Goal: Information Seeking & Learning: Find specific fact

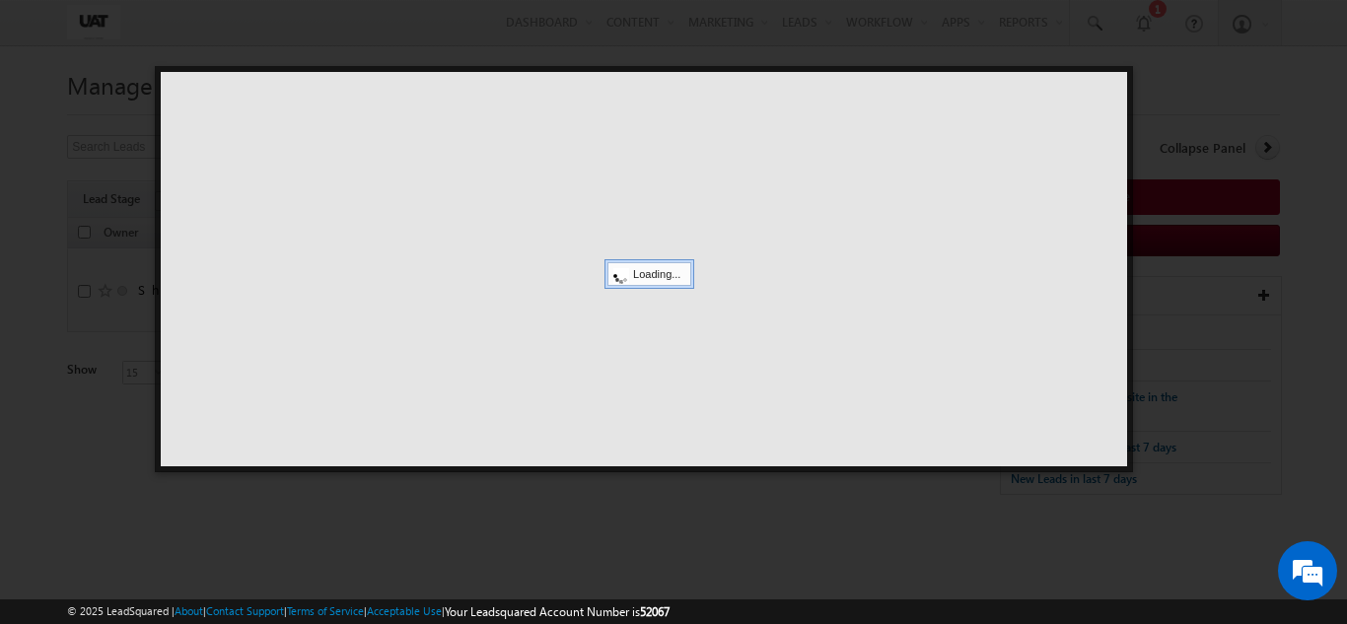
scroll to position [0, 1292]
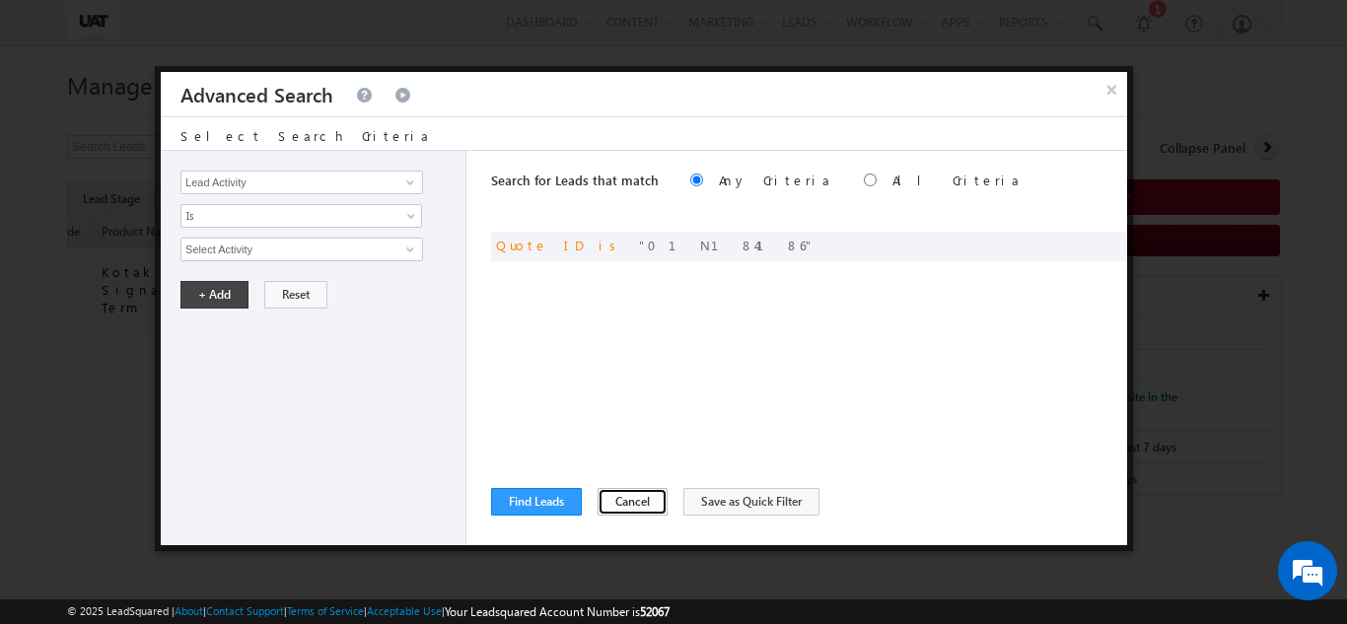
click at [613, 498] on button "Cancel" at bounding box center [633, 502] width 70 height 28
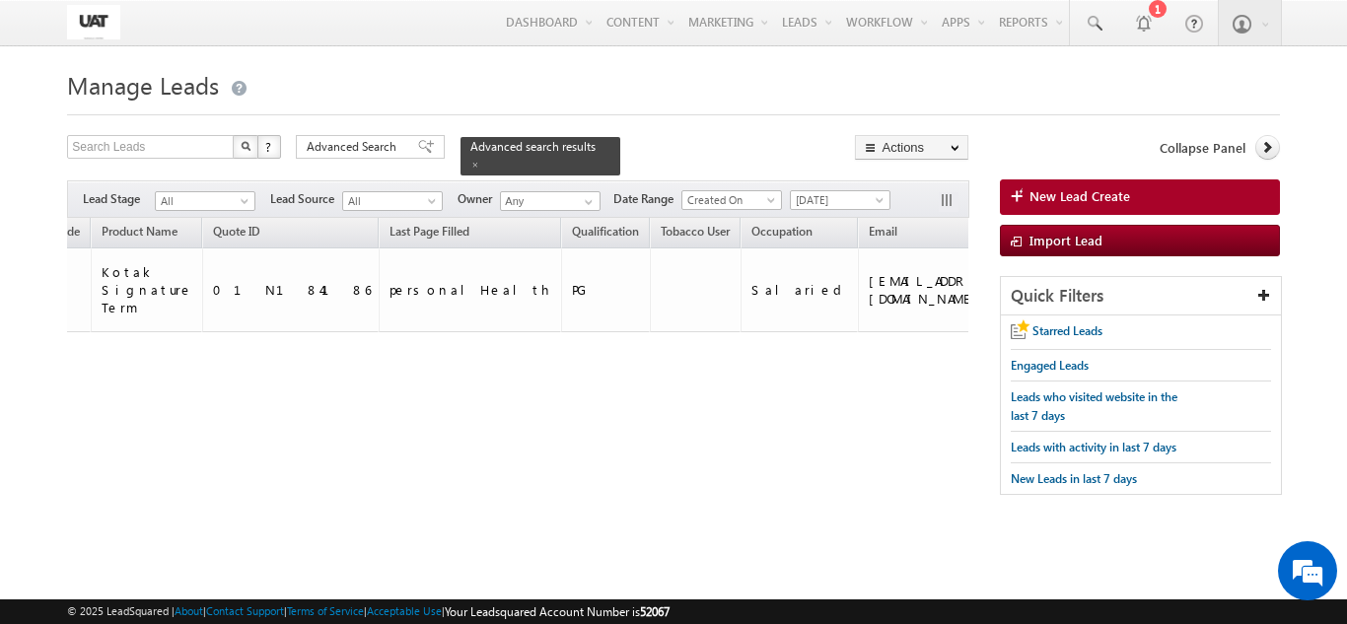
click at [387, 397] on div "Owner Lead Name DOB Phone Number Lead Stage ppt" at bounding box center [518, 317] width 902 height 198
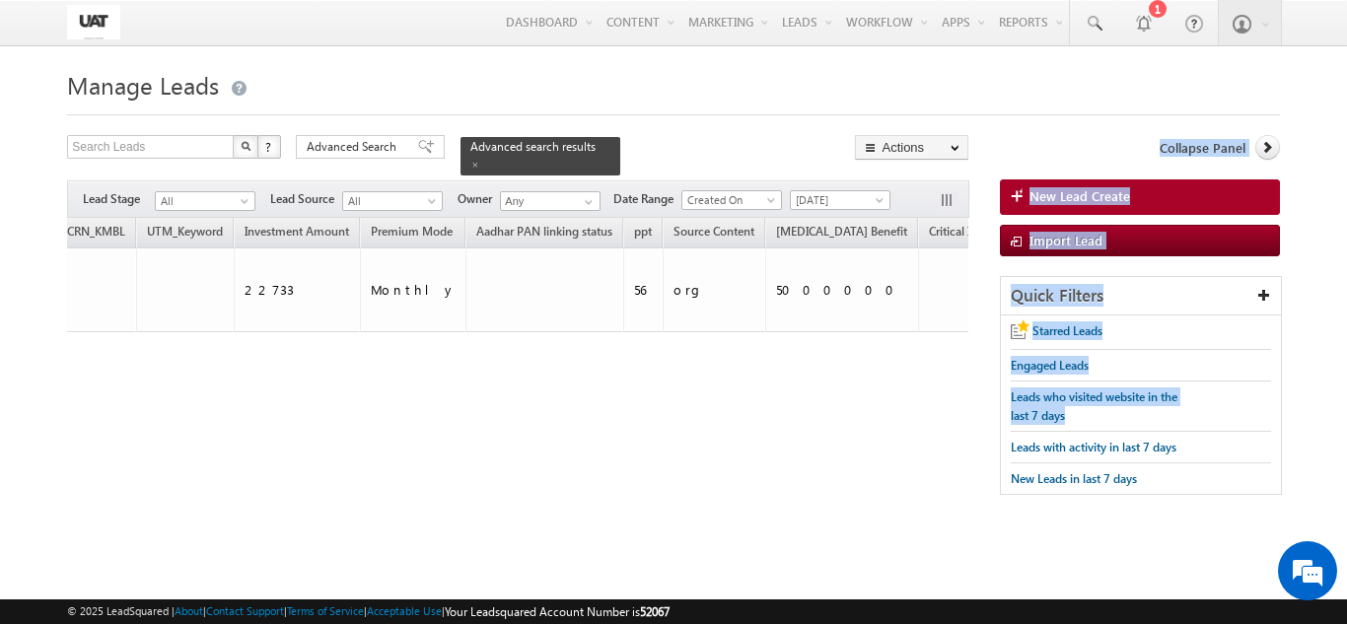
drag, startPoint x: 632, startPoint y: 405, endPoint x: 1346, endPoint y: 398, distance: 714.1
click at [1346, 398] on body "Menu Shweta UAT shwet a.uat @kota k.com" at bounding box center [673, 278] width 1347 height 557
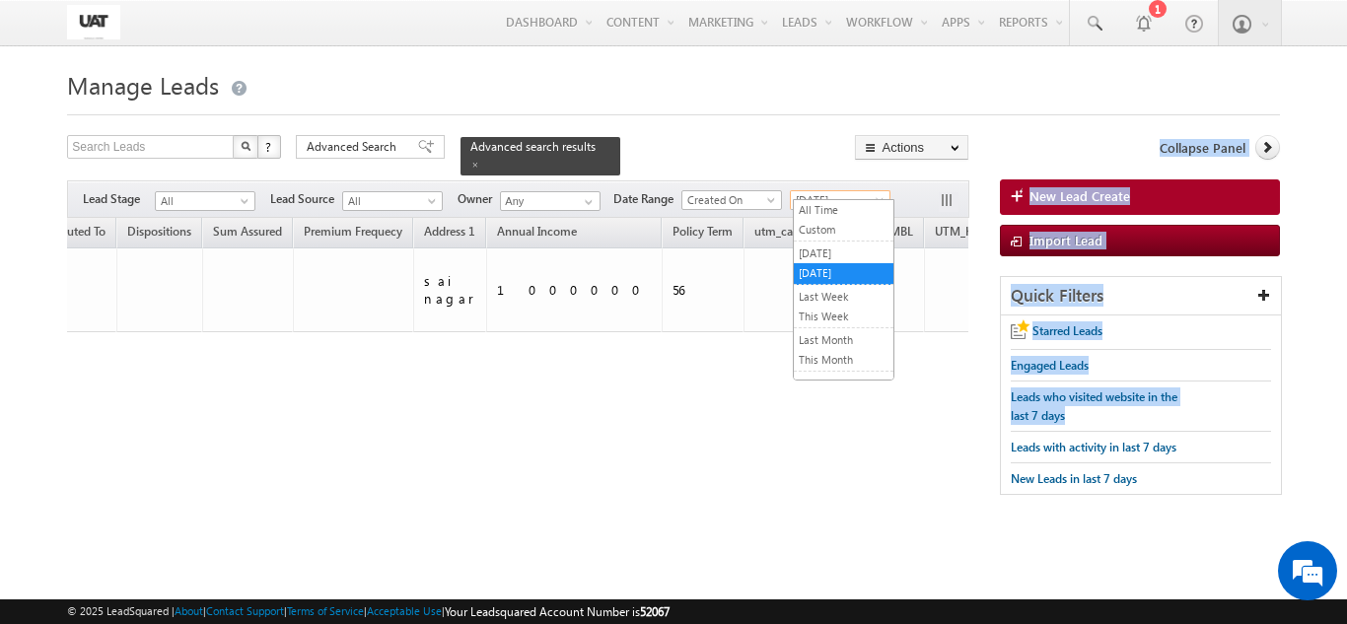
click at [871, 191] on span "Today" at bounding box center [838, 200] width 94 height 18
click at [817, 210] on link "All Time" at bounding box center [844, 210] width 100 height 18
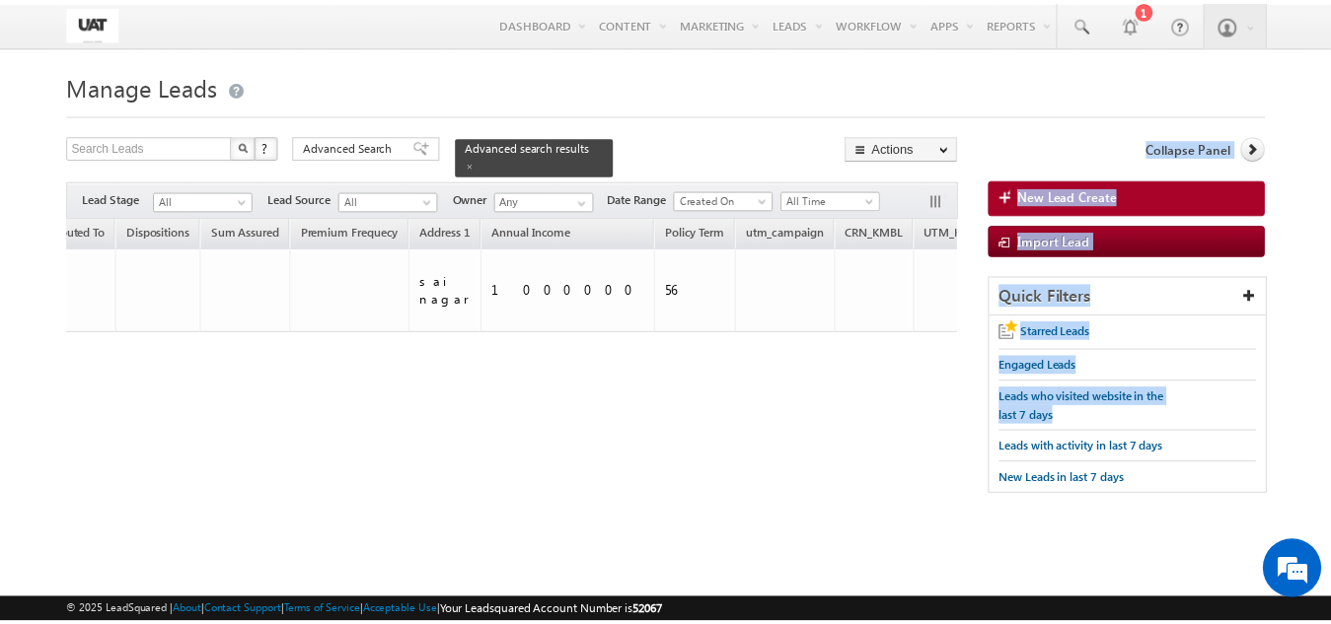
scroll to position [0, 0]
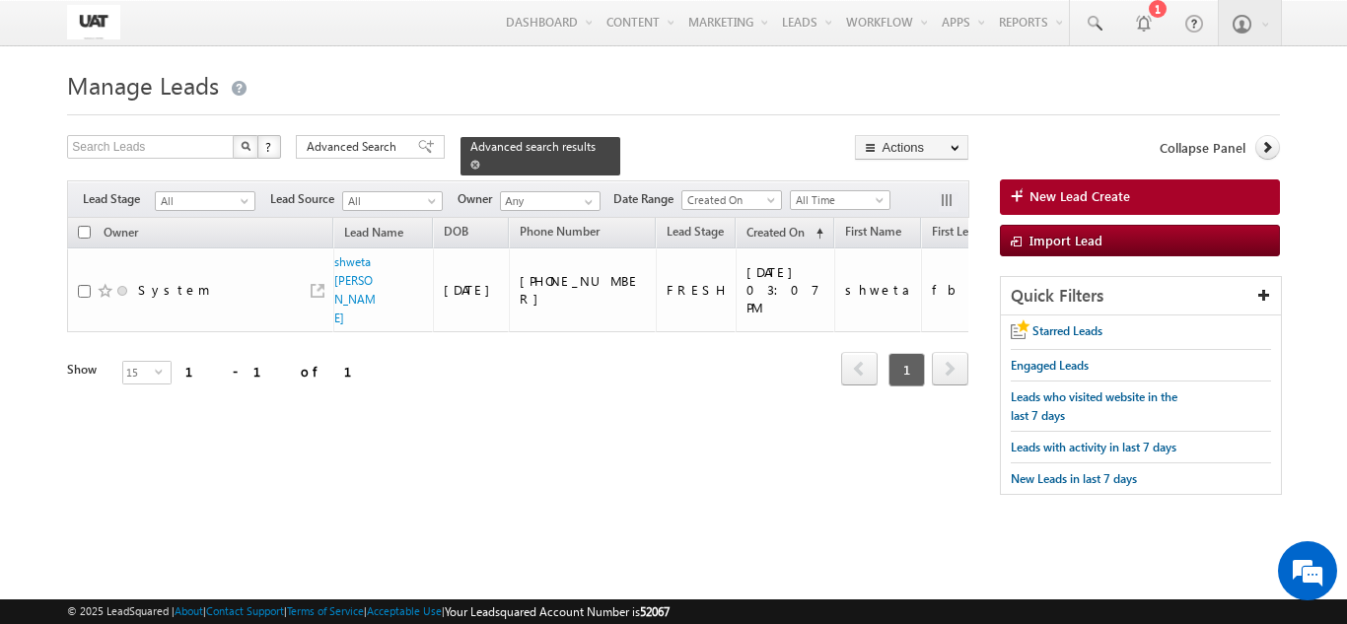
click at [572, 145] on div "Advanced search results" at bounding box center [541, 156] width 160 height 38
click at [573, 145] on div "Advanced search results" at bounding box center [541, 156] width 160 height 38
click at [585, 146] on div "Advanced search results" at bounding box center [541, 156] width 160 height 38
click at [480, 156] on link at bounding box center [475, 164] width 10 height 17
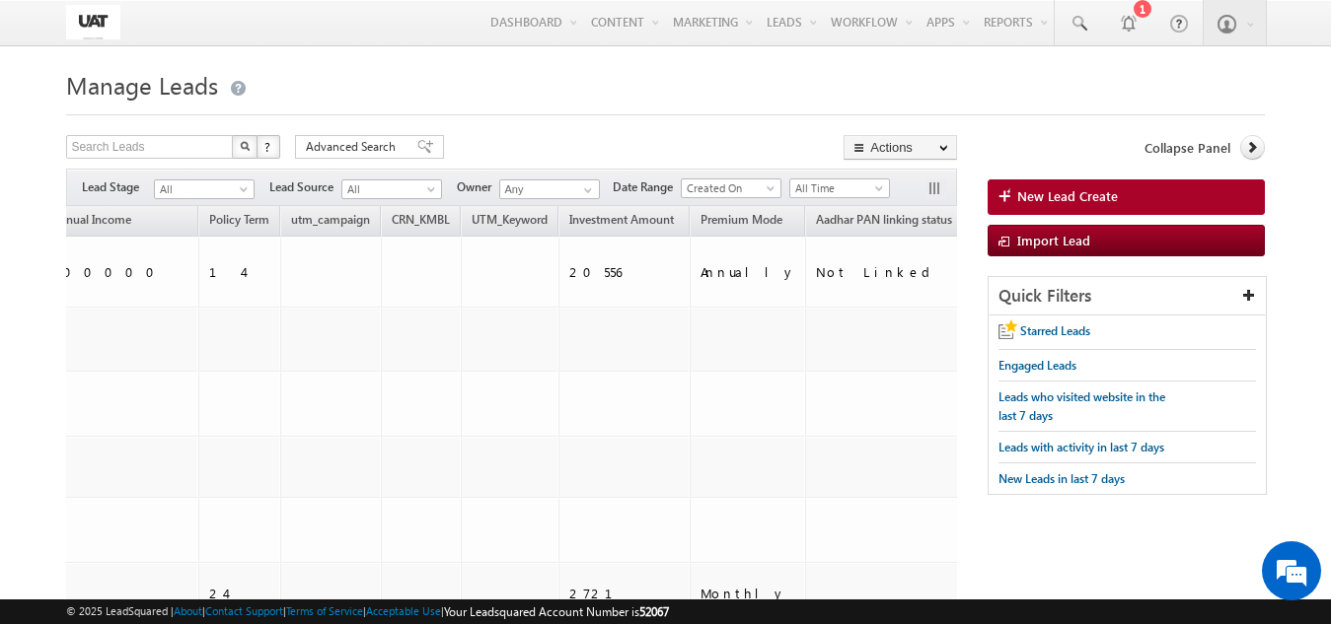
click at [821, 179] on span "All Time" at bounding box center [839, 188] width 101 height 21
click at [830, 182] on span "All Time" at bounding box center [837, 189] width 94 height 18
click at [836, 278] on link "Today" at bounding box center [844, 273] width 100 height 18
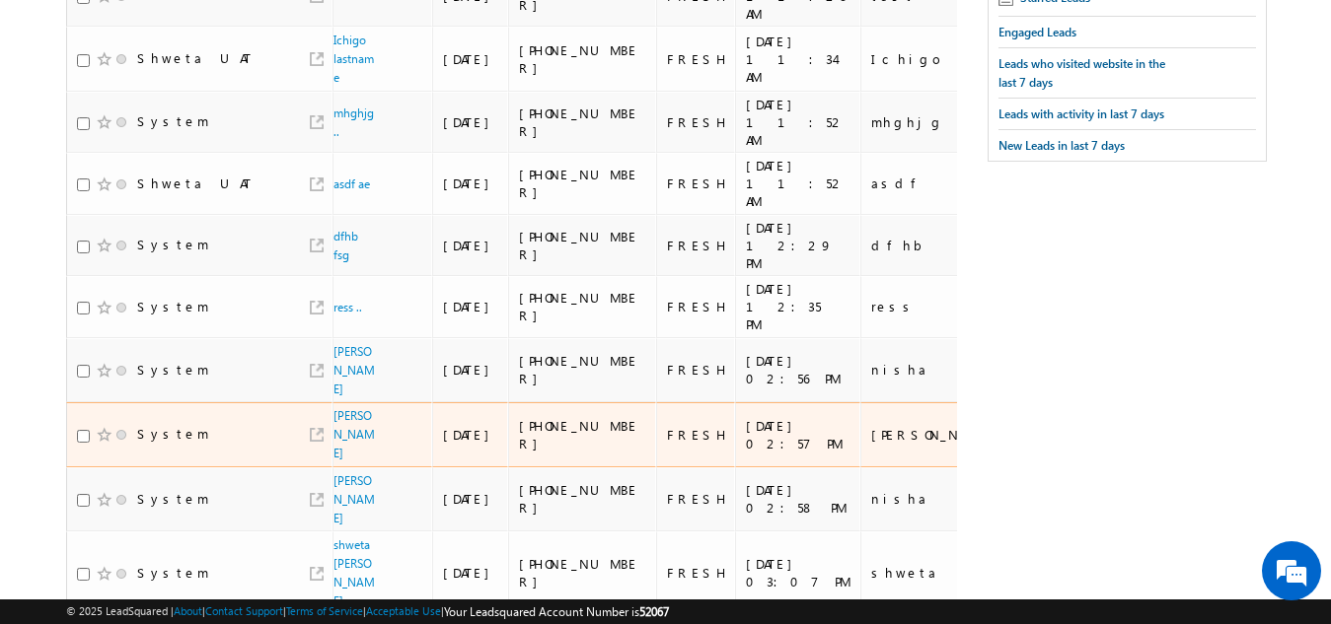
scroll to position [358, 0]
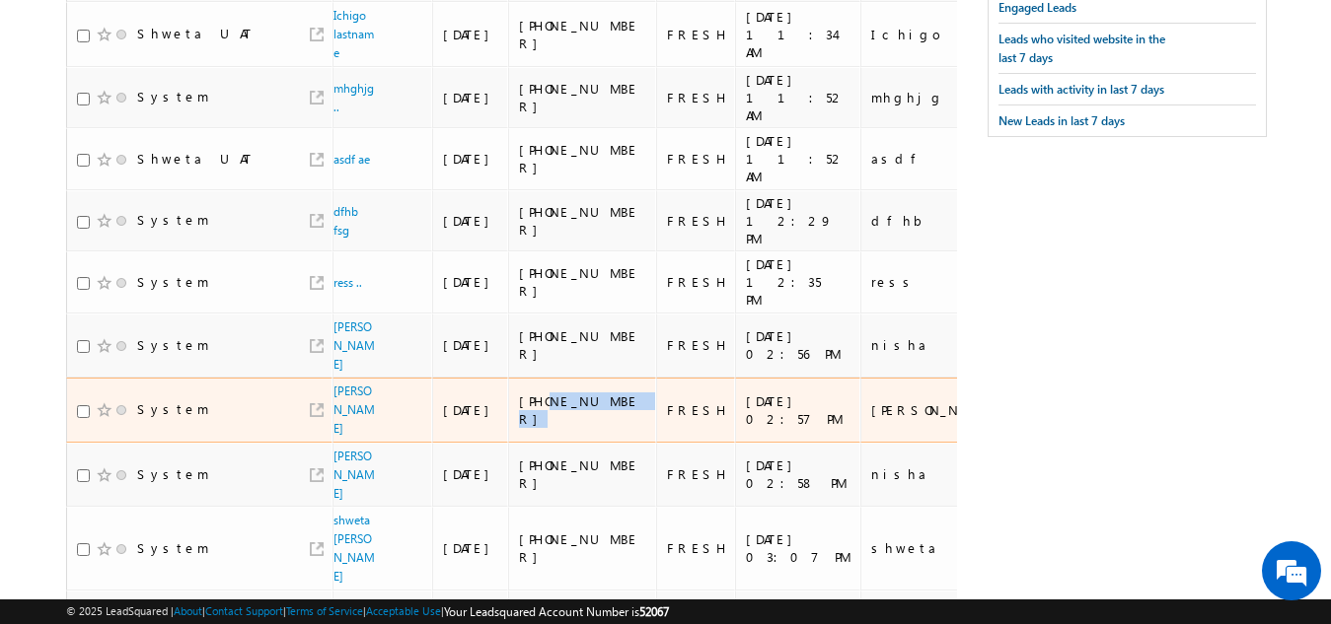
drag, startPoint x: 614, startPoint y: 397, endPoint x: 541, endPoint y: 378, distance: 76.3
click at [541, 378] on td "+91-9841548700" at bounding box center [582, 410] width 148 height 65
copy div "9841548700"
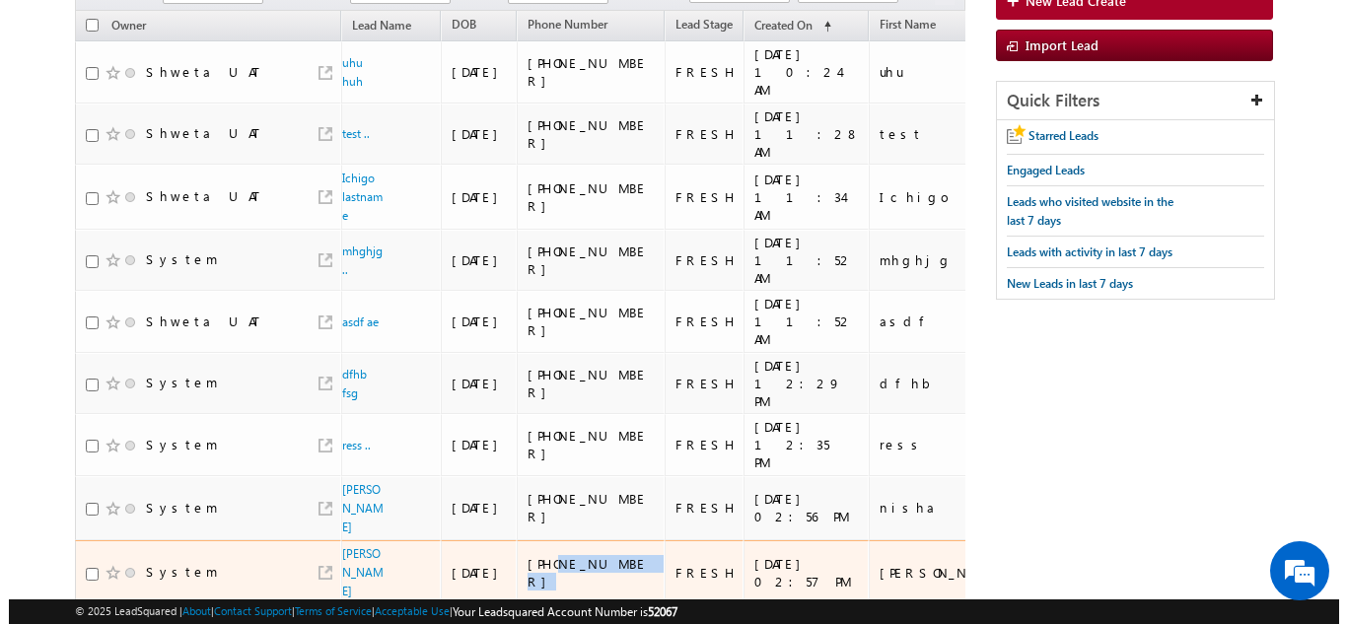
scroll to position [0, 0]
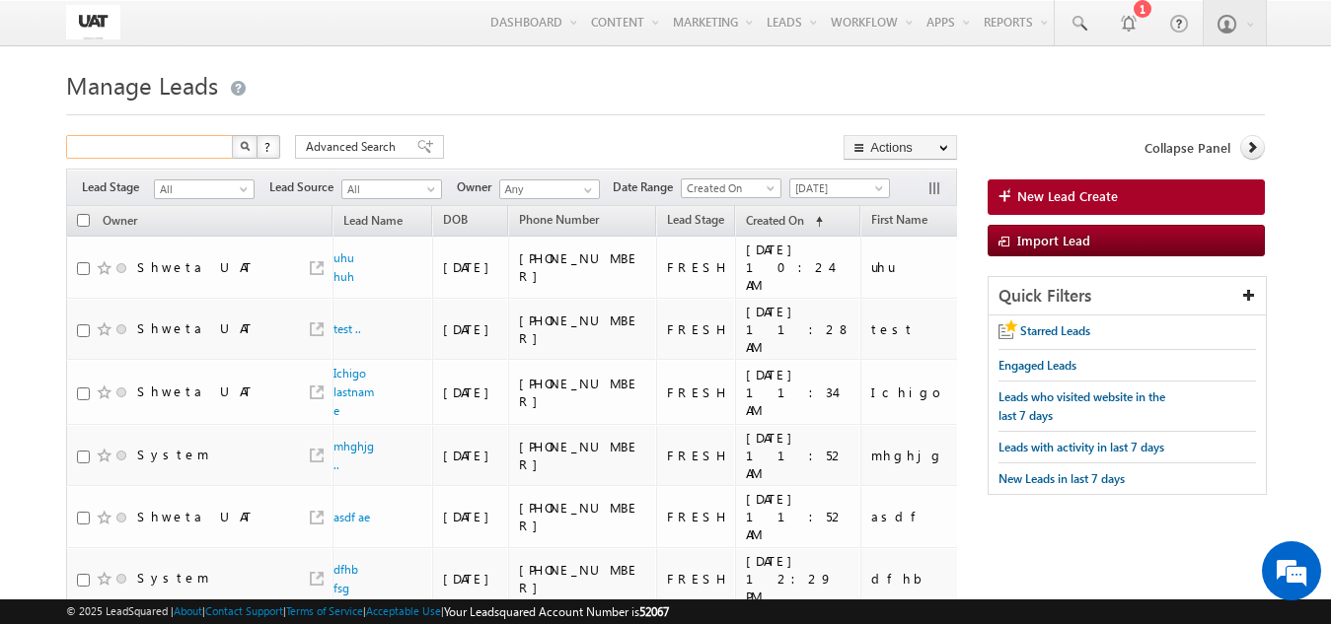
click at [172, 158] on input "text" at bounding box center [150, 147] width 169 height 24
paste input "9841548700"
type input "9841548700"
click at [243, 145] on img "button" at bounding box center [245, 146] width 10 height 10
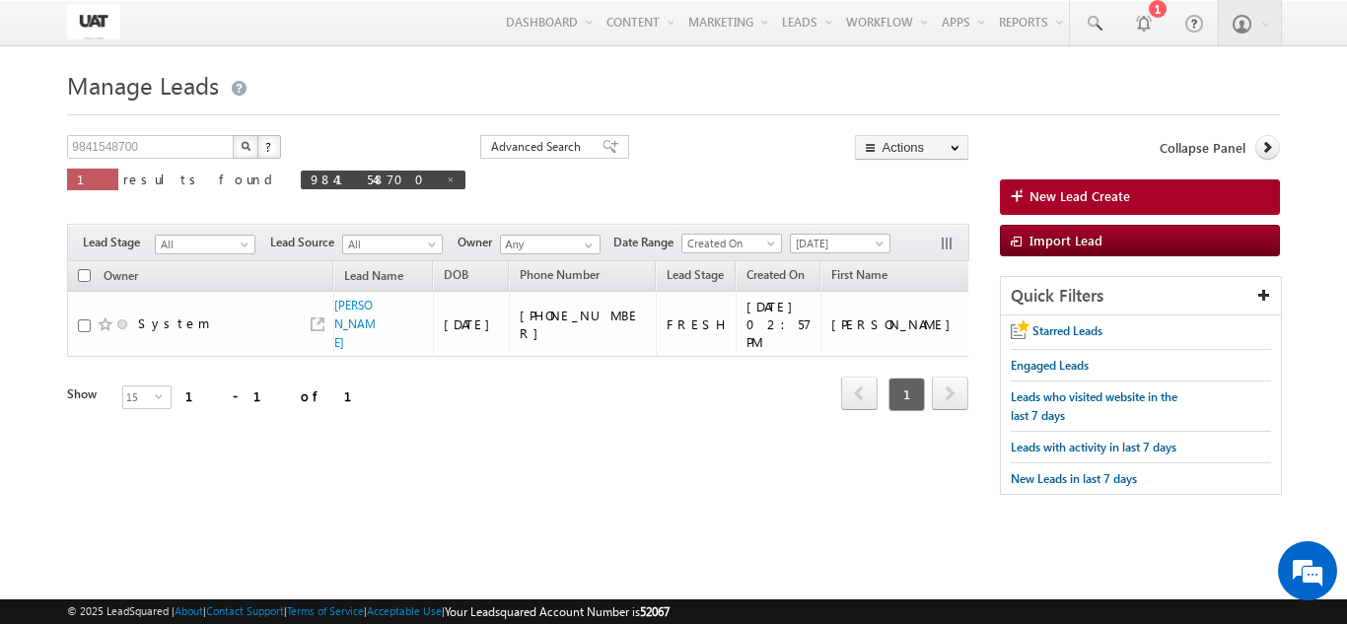
scroll to position [0, 1335]
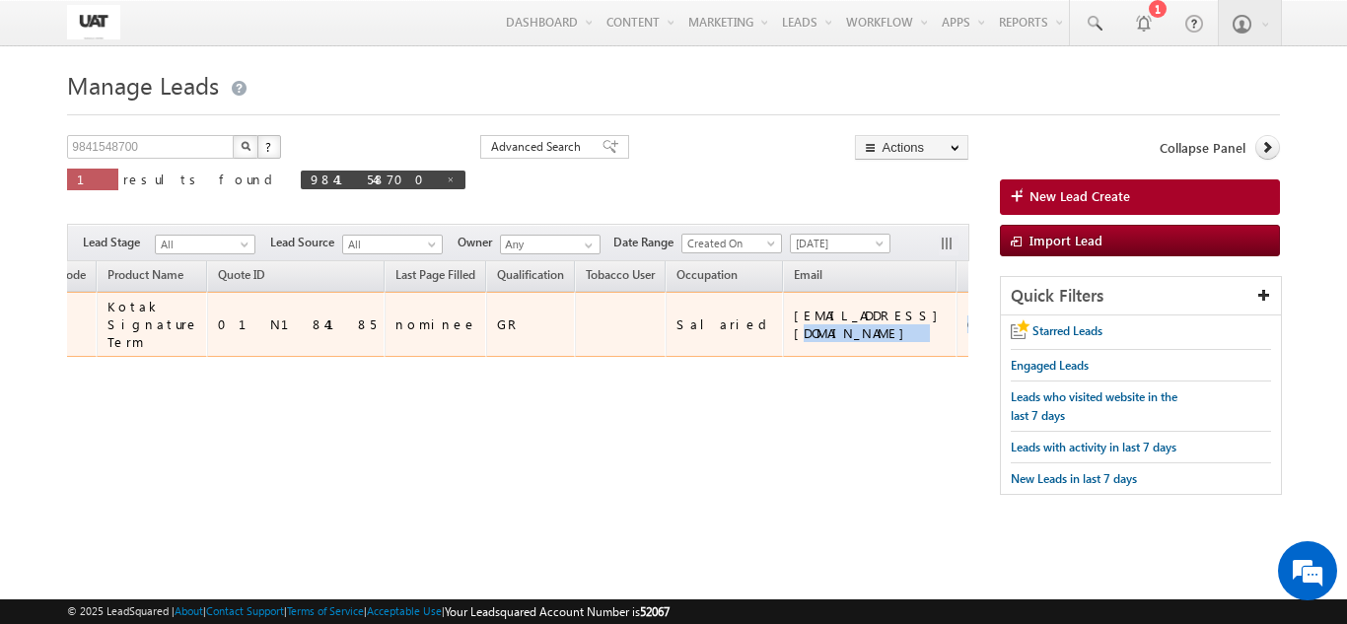
drag, startPoint x: 673, startPoint y: 330, endPoint x: 593, endPoint y: 328, distance: 79.9
click at [593, 328] on tr "System sudesh kumar 01/01/1985 +91-9841548700 FRESH 09/10/2025 02:57 PM sudesh …" at bounding box center [1341, 324] width 5216 height 65
copy tr "05259738"
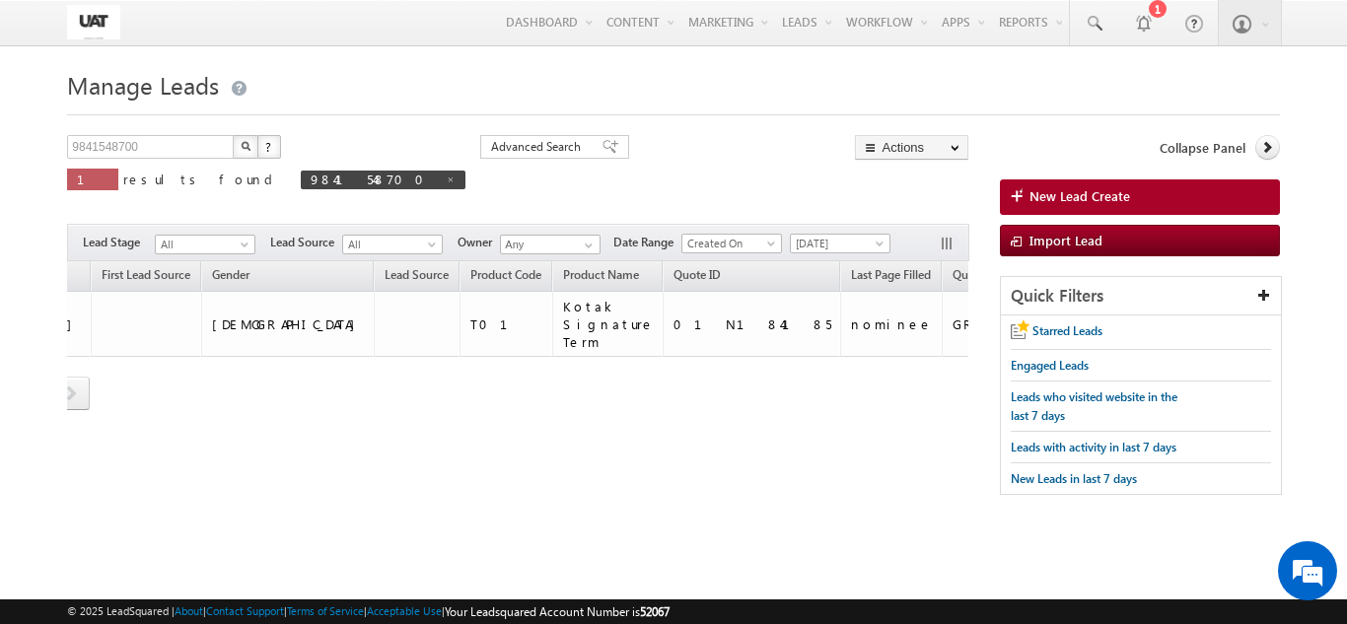
scroll to position [0, 978]
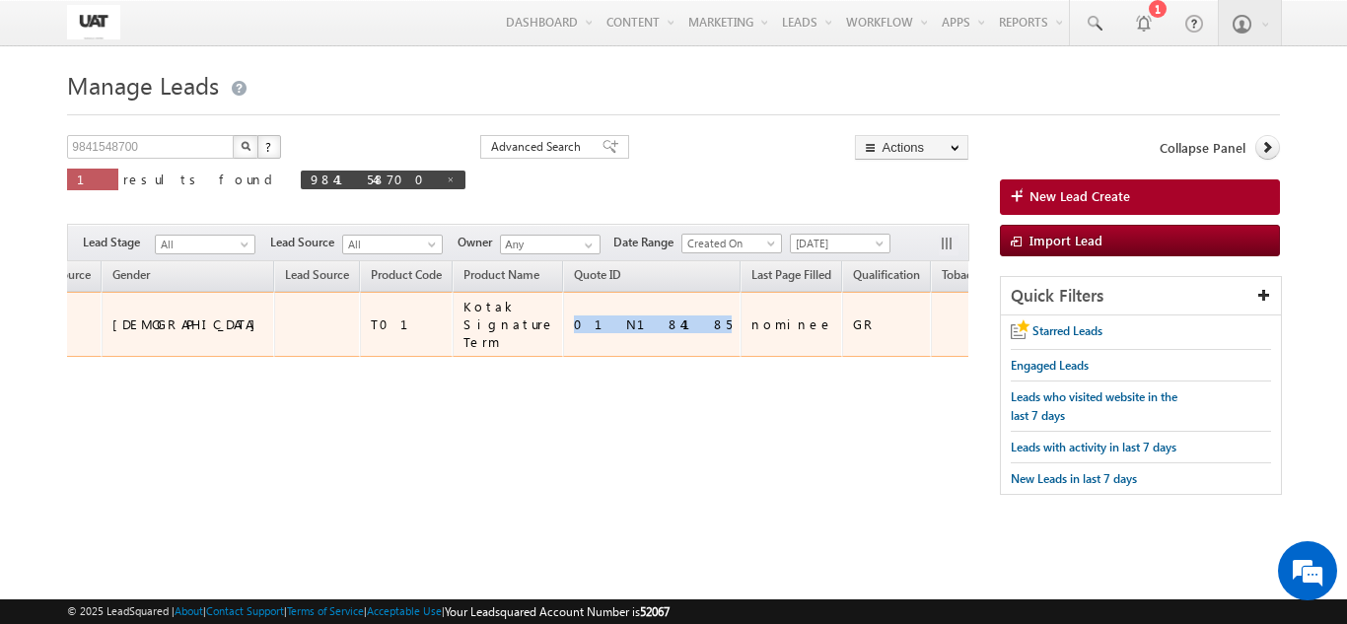
drag, startPoint x: 378, startPoint y: 328, endPoint x: 449, endPoint y: 329, distance: 71.0
click at [563, 329] on td "01N184185" at bounding box center [652, 324] width 178 height 65
copy div "01N184185"
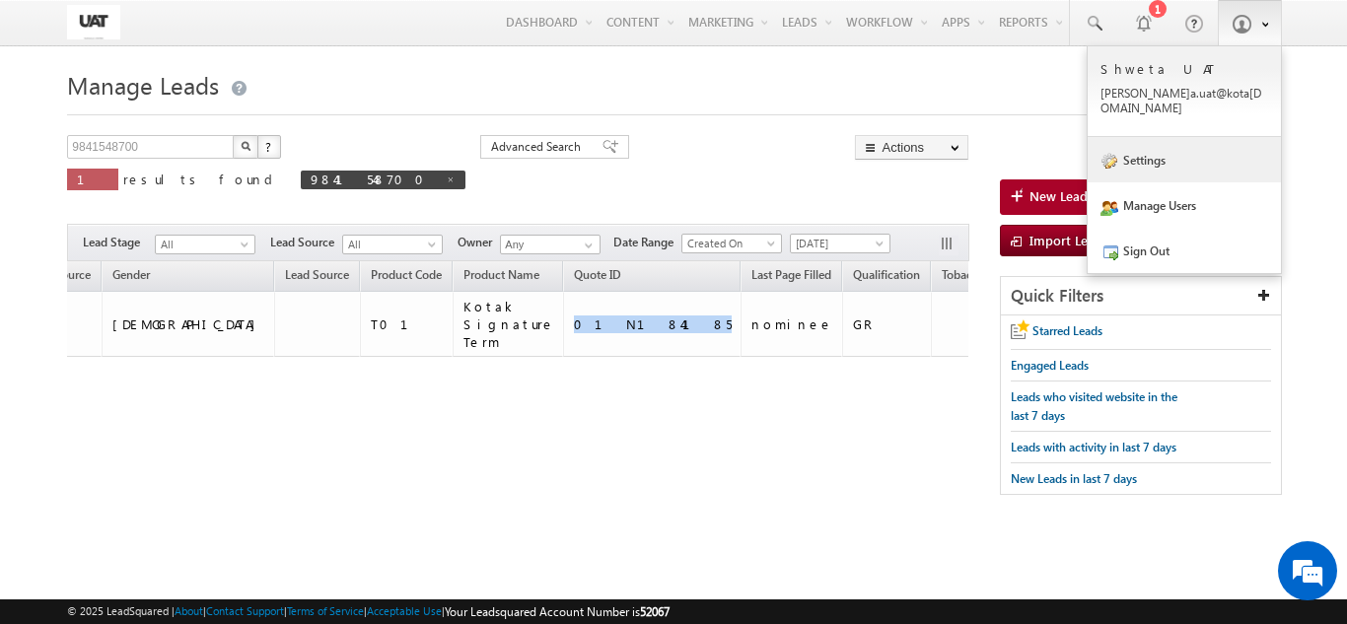
click at [1155, 137] on link "Settings" at bounding box center [1184, 159] width 193 height 45
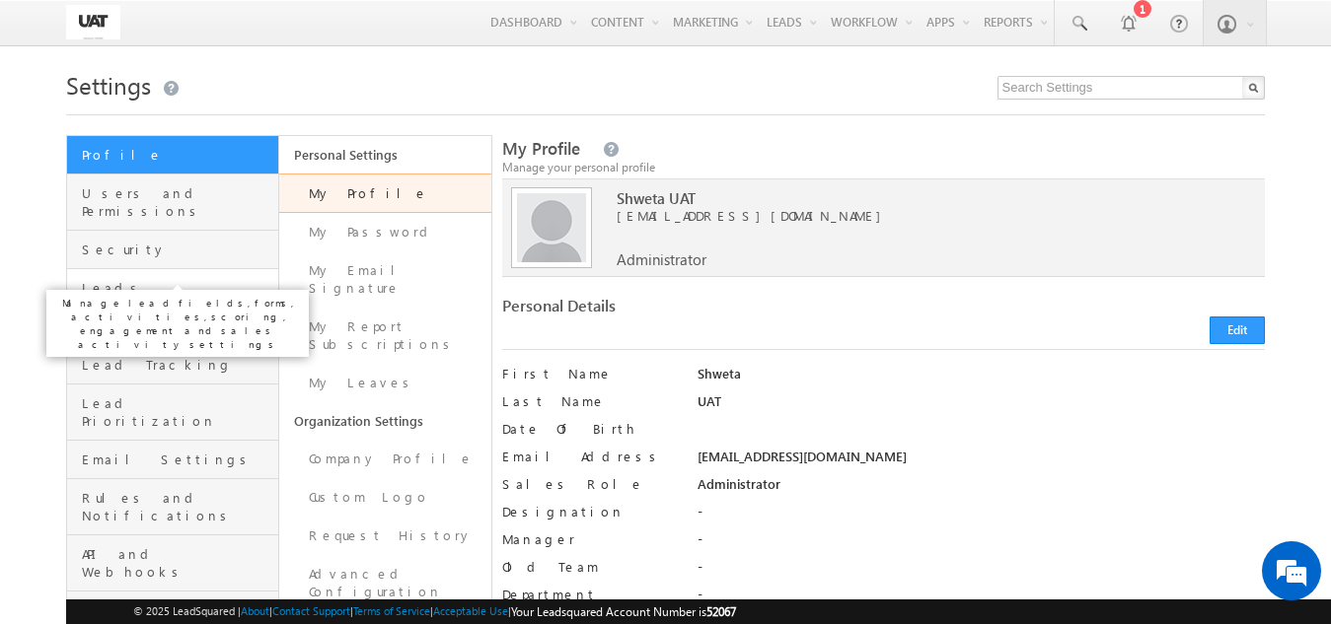
click at [164, 279] on span "Leads" at bounding box center [177, 288] width 191 height 18
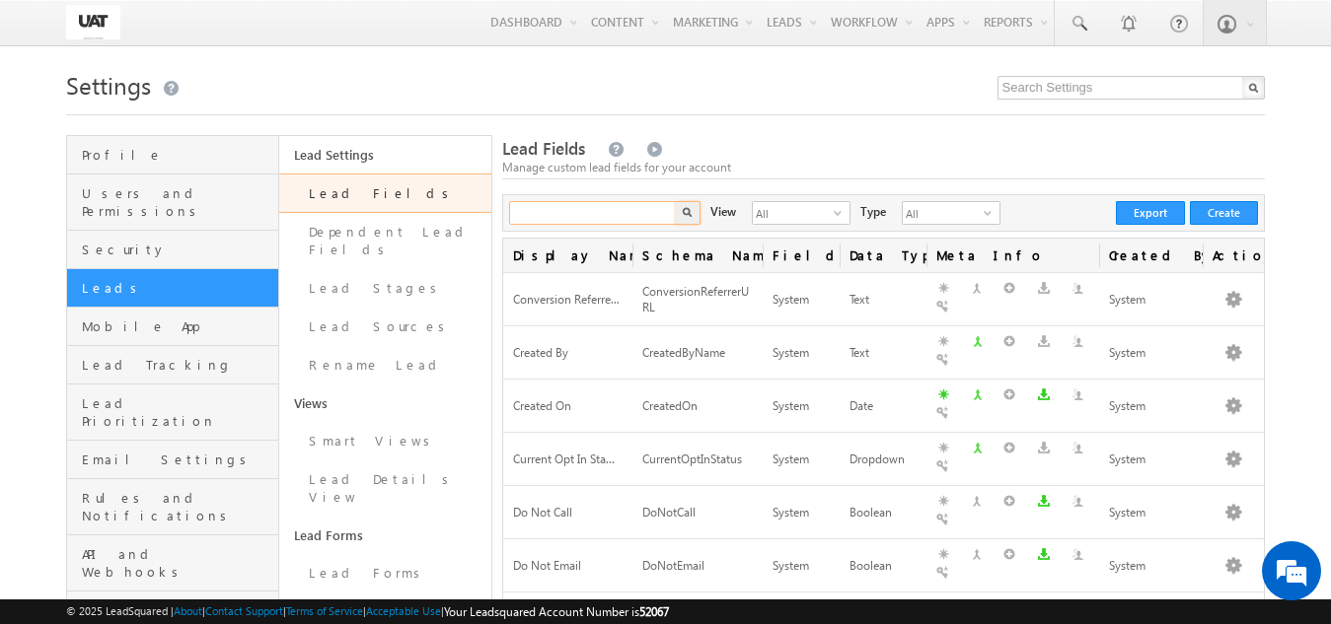
click at [543, 211] on input "text" at bounding box center [593, 213] width 169 height 24
type input "critical illness"
click at [675, 201] on button "button" at bounding box center [688, 213] width 26 height 24
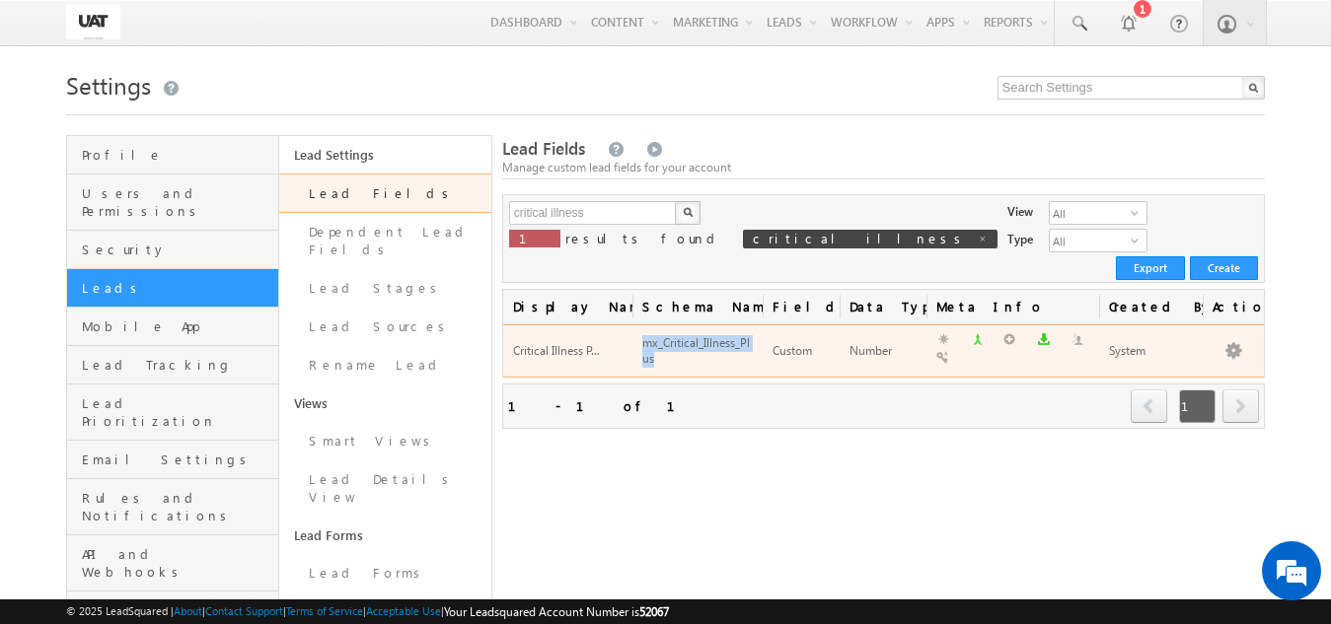
drag, startPoint x: 667, startPoint y: 351, endPoint x: 635, endPoint y: 319, distance: 45.3
click at [635, 325] on td "mx_Critical_Illness_Plus" at bounding box center [696, 351] width 129 height 53
copy div "mx_Critical_Illness_Plus"
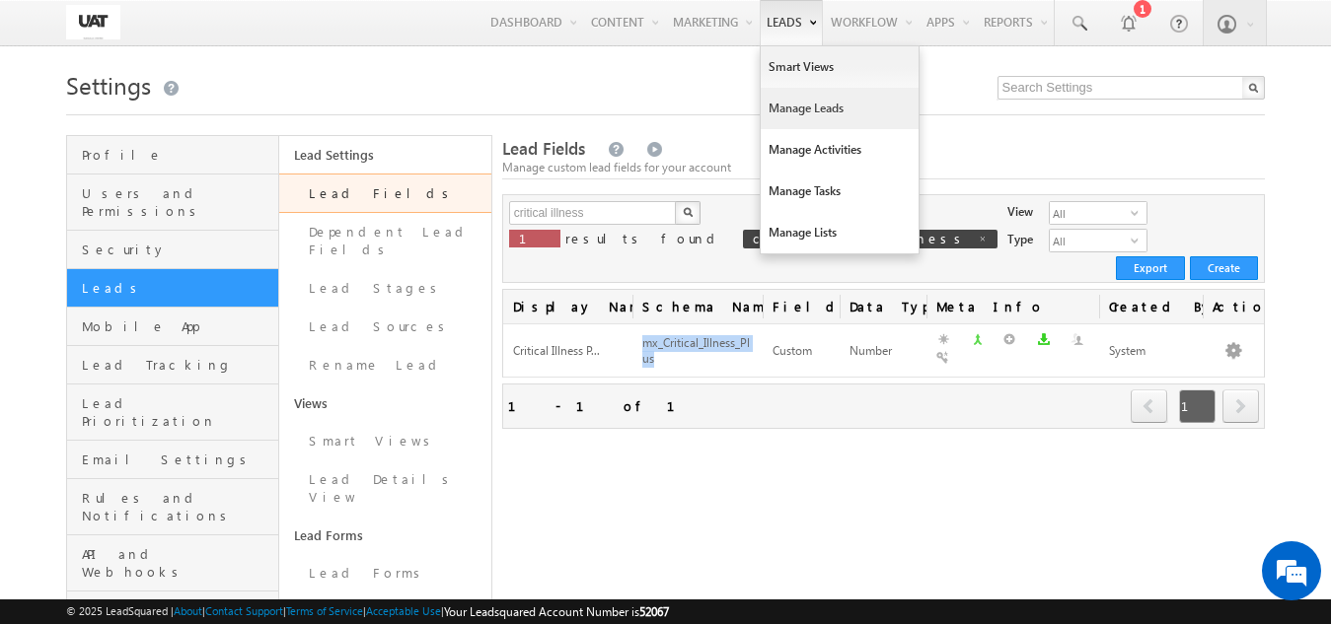
click at [802, 110] on link "Manage Leads" at bounding box center [839, 108] width 158 height 41
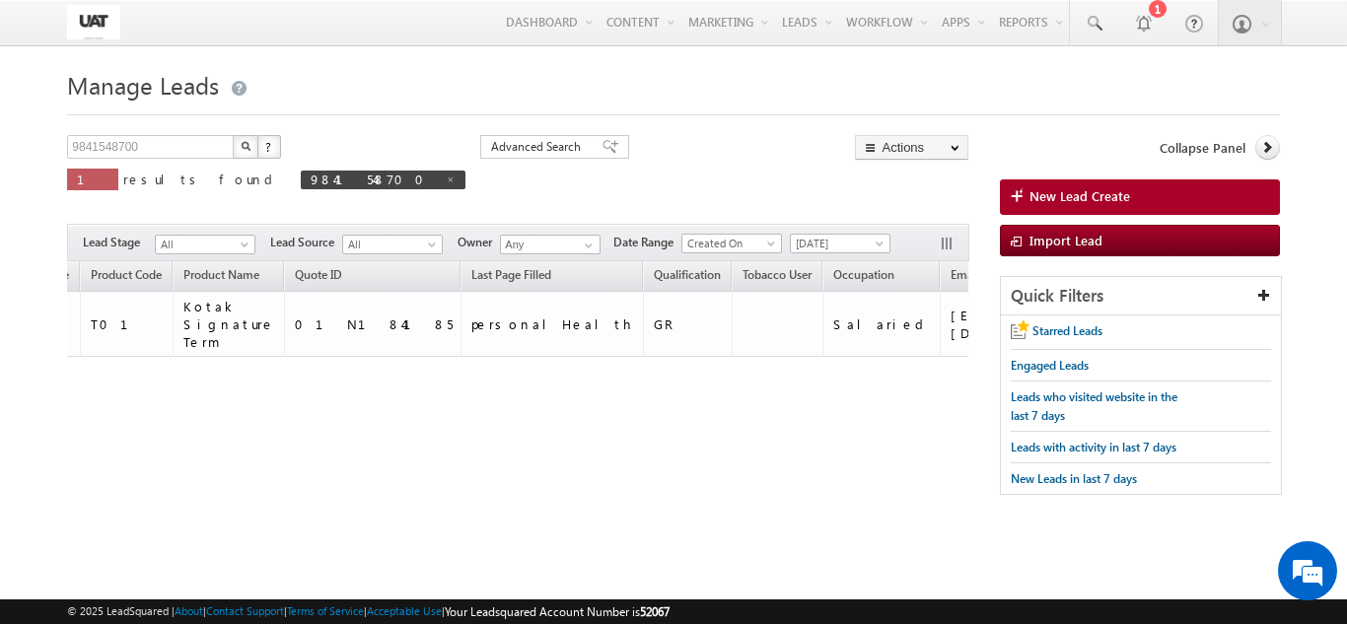
scroll to position [0, 1686]
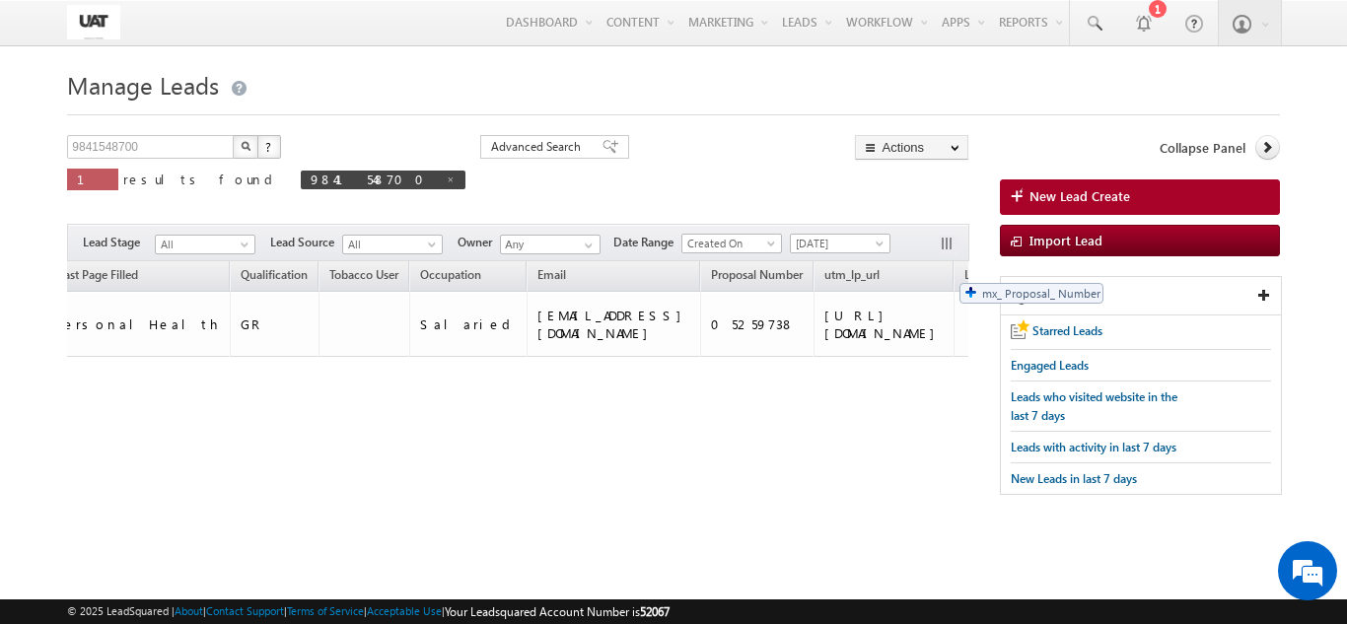
drag, startPoint x: 304, startPoint y: 277, endPoint x: 933, endPoint y: 269, distance: 629.3
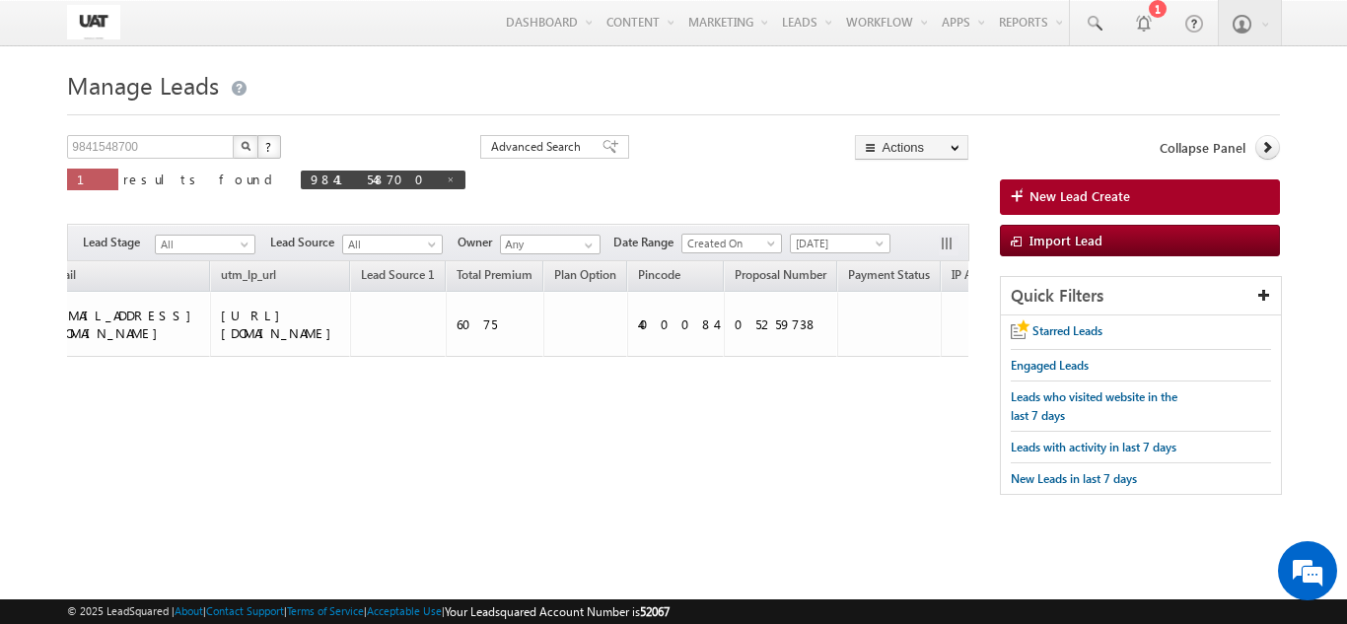
scroll to position [0, 0]
drag, startPoint x: 413, startPoint y: 277, endPoint x: 926, endPoint y: 276, distance: 512.9
drag, startPoint x: 562, startPoint y: 458, endPoint x: 599, endPoint y: 445, distance: 38.7
click at [619, 455] on div "Tags × Select at-least one lead to tag... × Close Owner Lead Name DOB" at bounding box center [518, 363] width 902 height 204
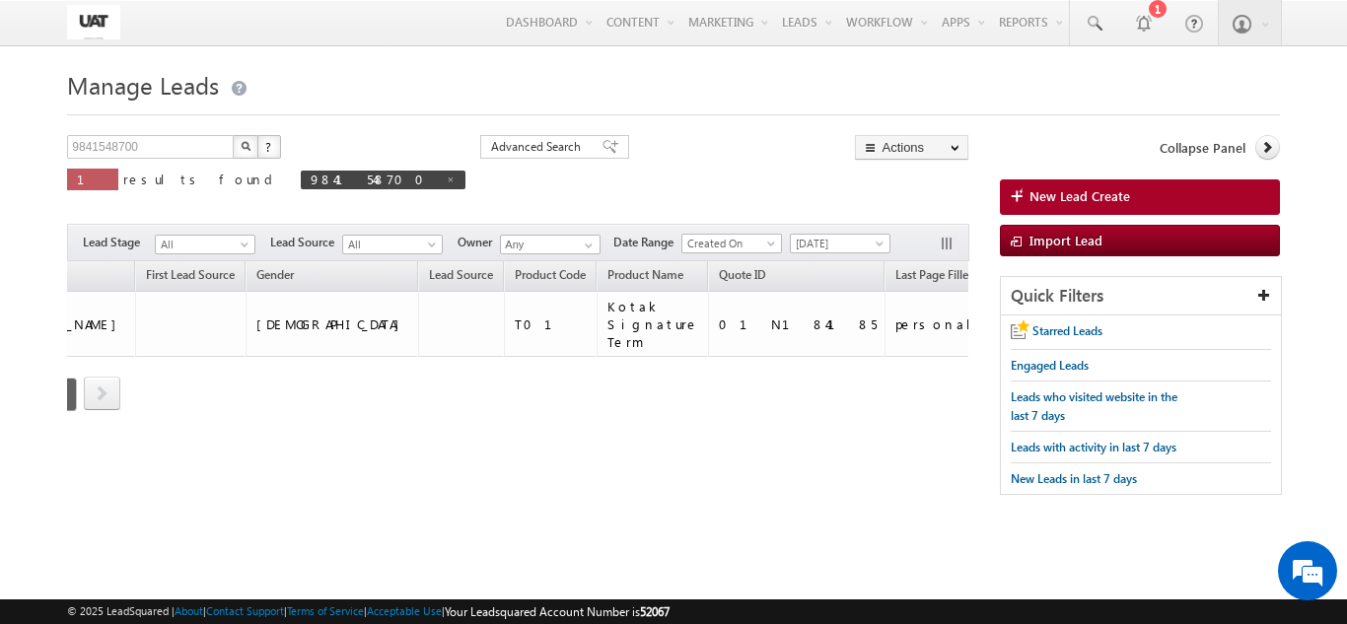
scroll to position [0, 893]
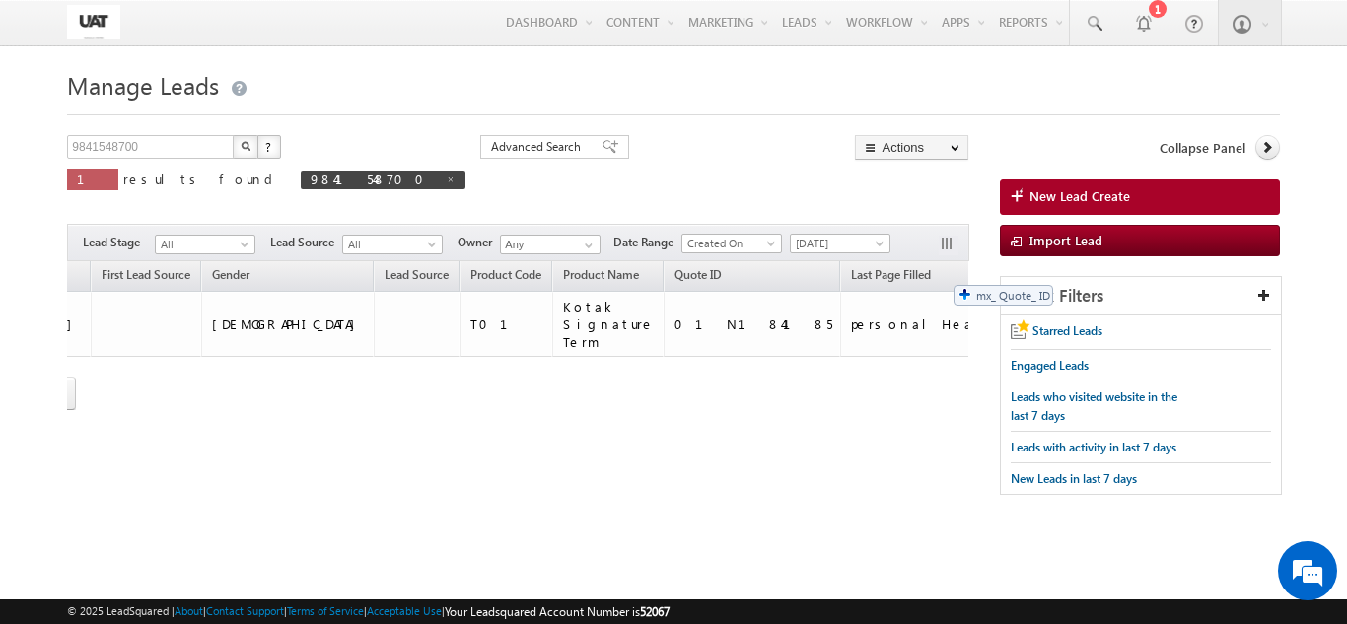
drag, startPoint x: 492, startPoint y: 282, endPoint x: 944, endPoint y: 275, distance: 451.8
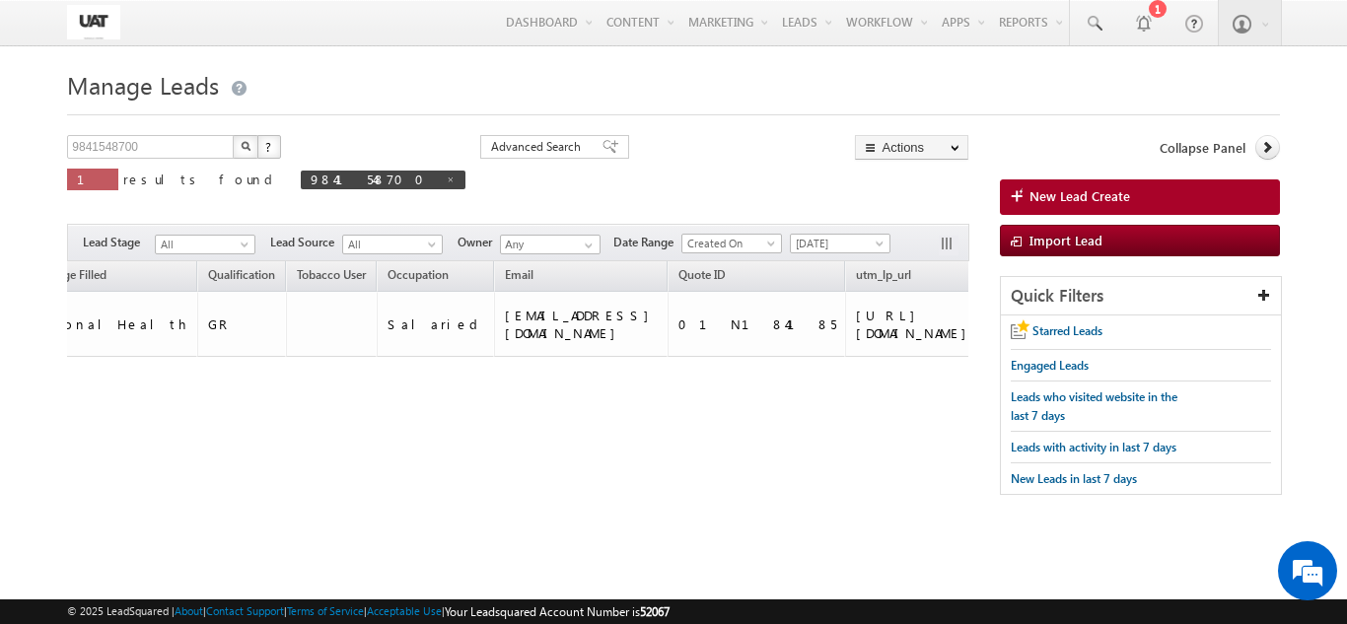
scroll to position [0, 1696]
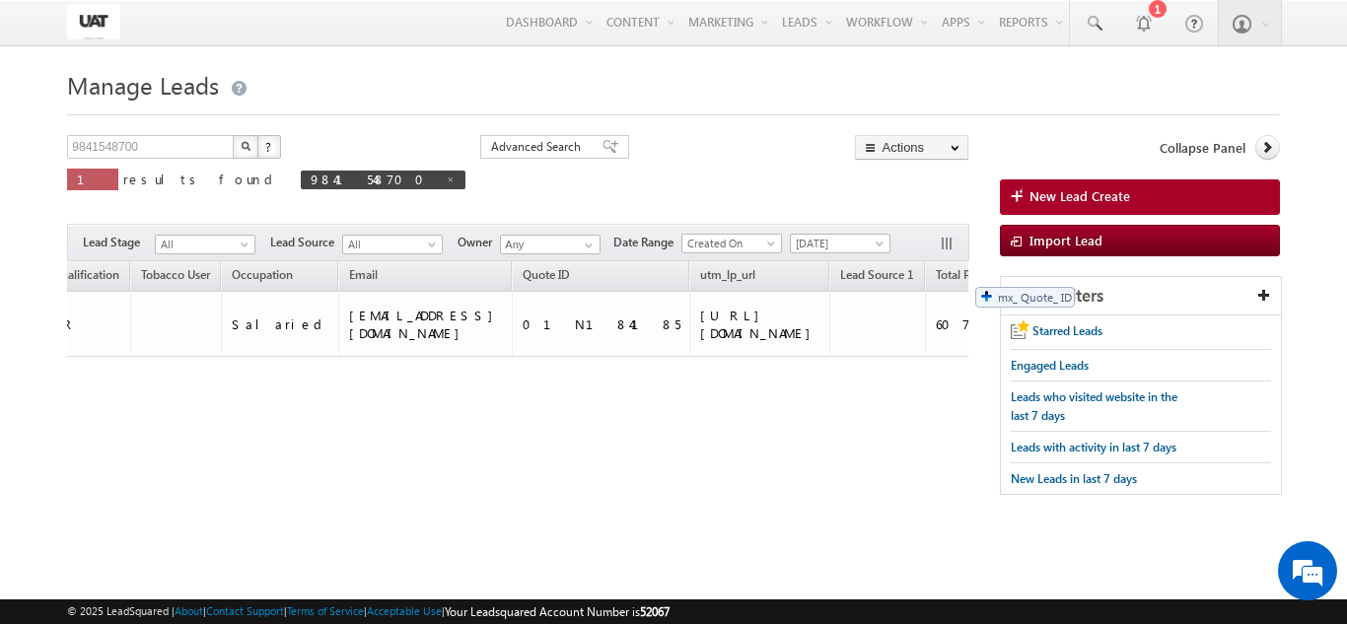
drag, startPoint x: 193, startPoint y: 276, endPoint x: 966, endPoint y: 277, distance: 772.3
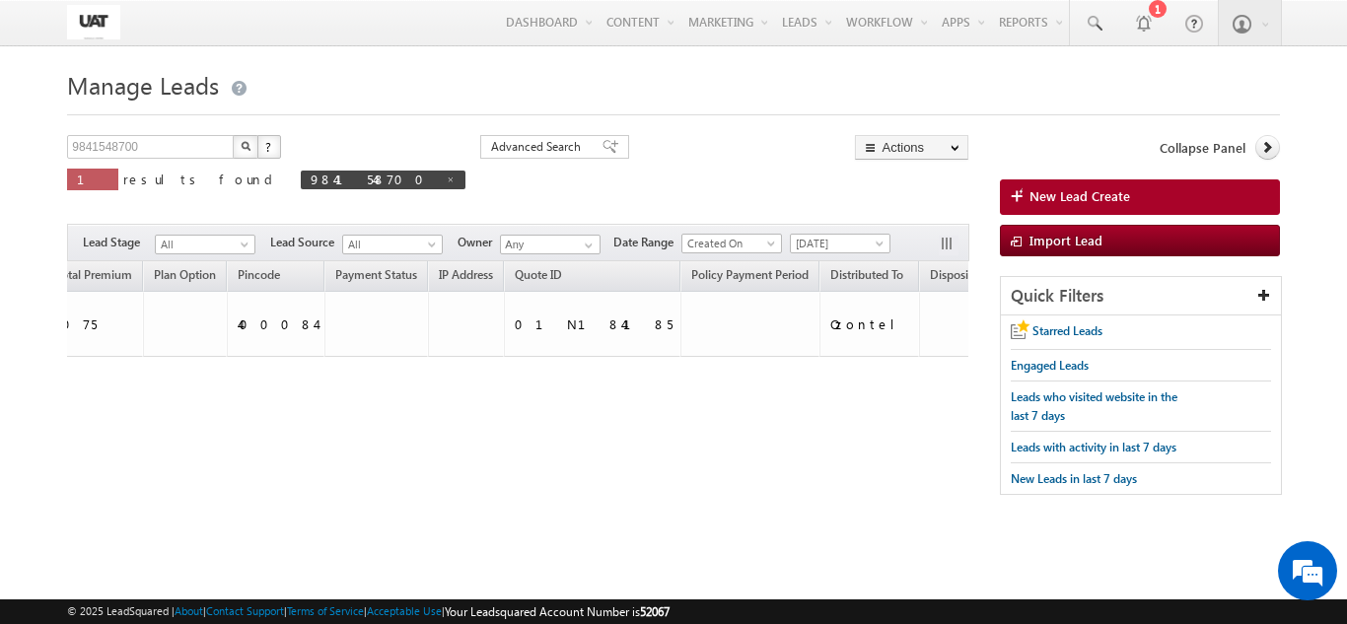
scroll to position [0, 2426]
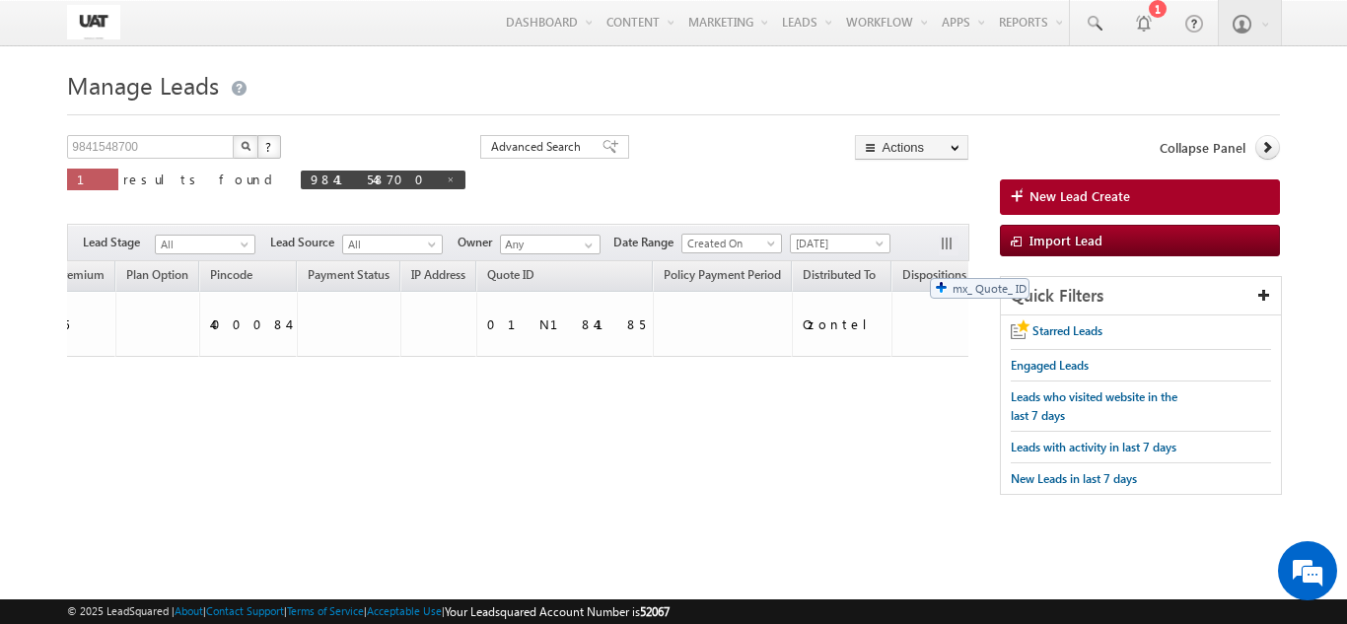
drag, startPoint x: 236, startPoint y: 280, endPoint x: 920, endPoint y: 265, distance: 684.7
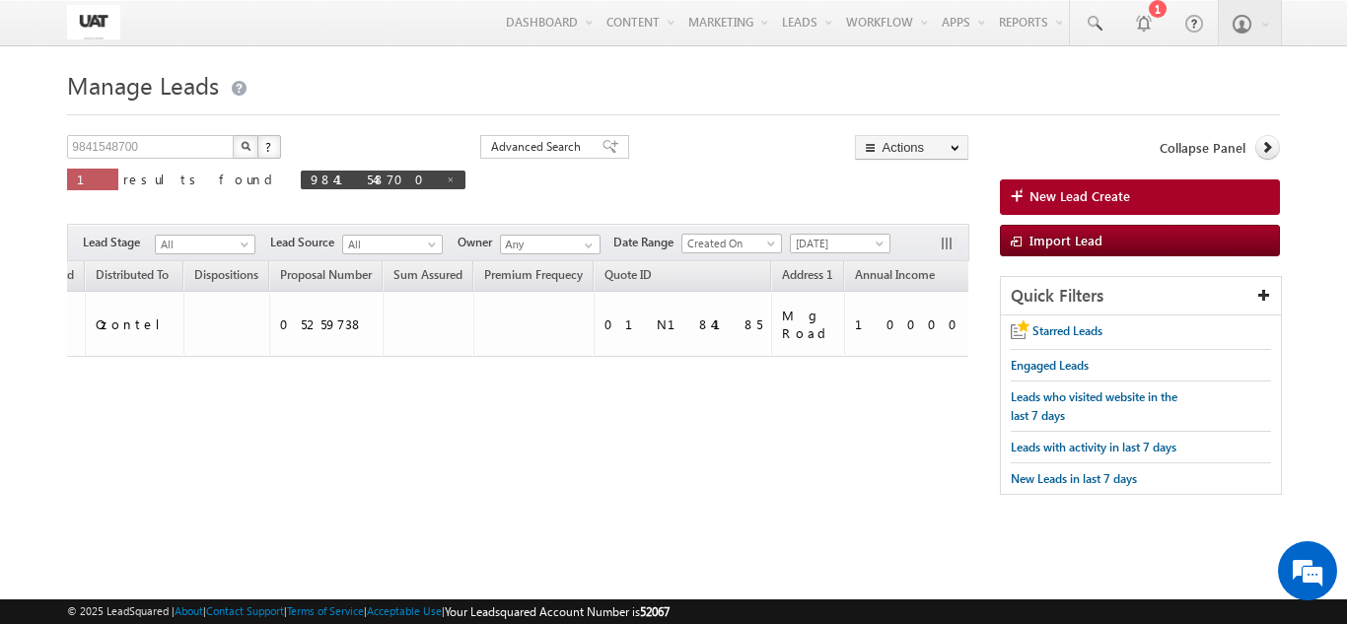
scroll to position [0, 3030]
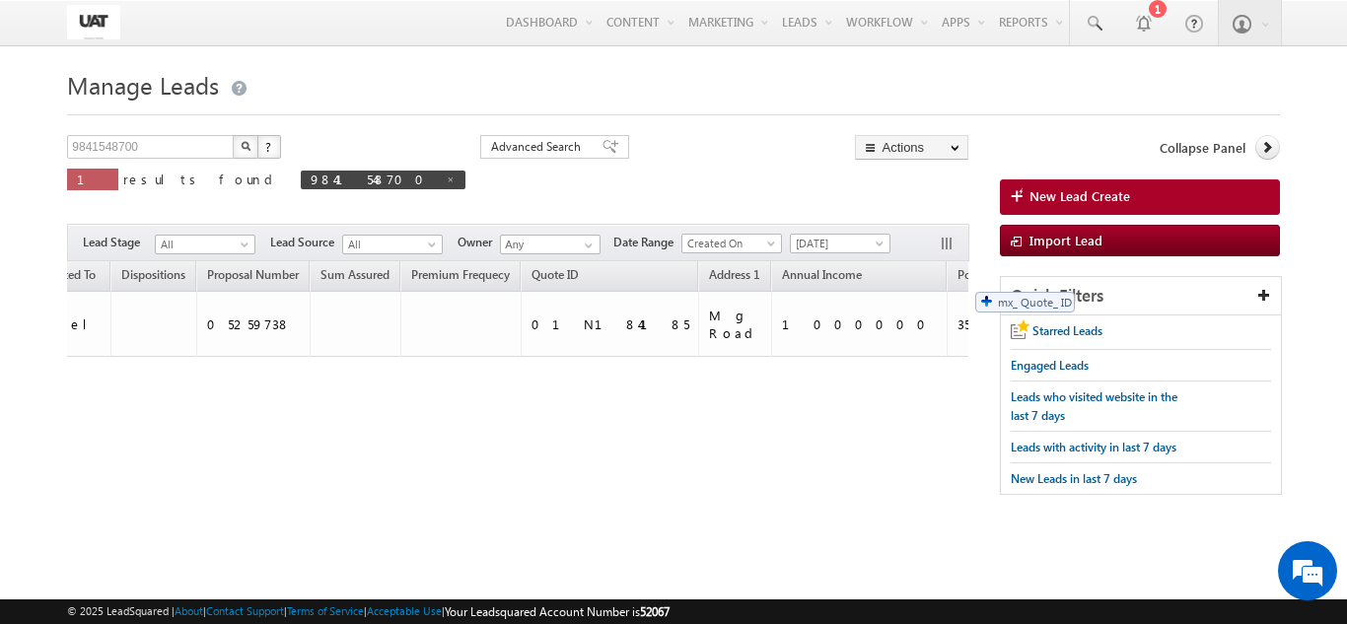
drag, startPoint x: 287, startPoint y: 266, endPoint x: 963, endPoint y: 277, distance: 675.7
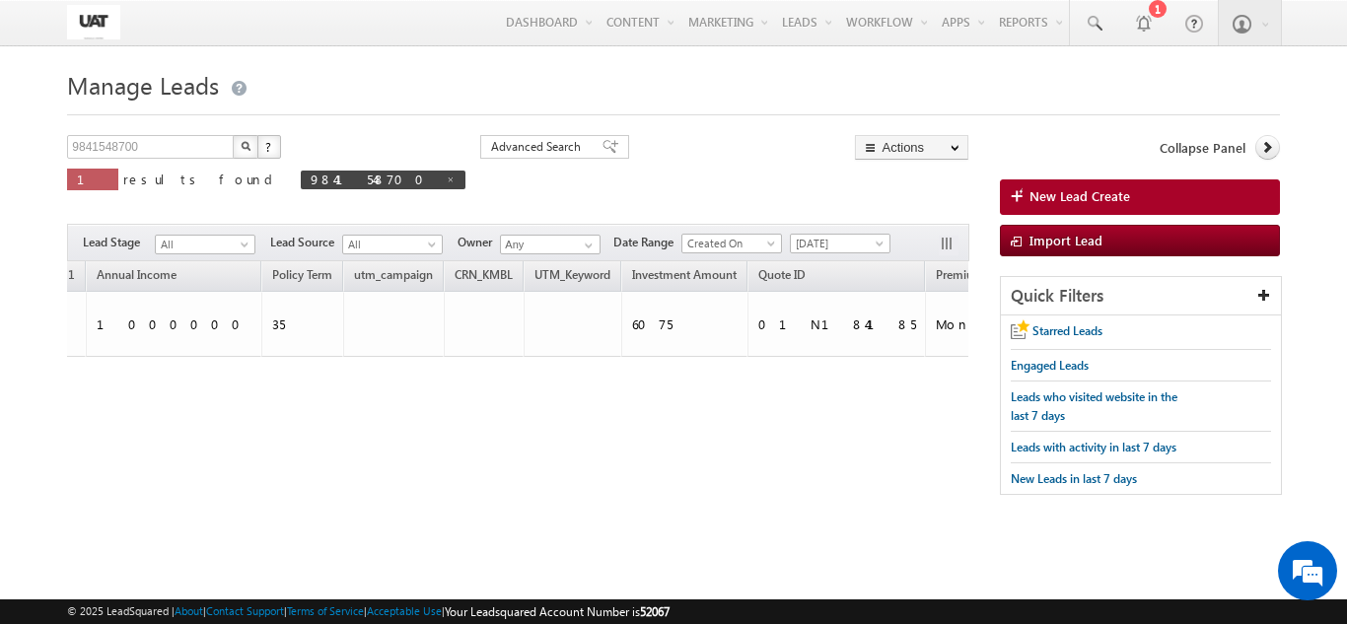
scroll to position [0, 3549]
drag, startPoint x: 448, startPoint y: 279, endPoint x: 960, endPoint y: 276, distance: 511.9
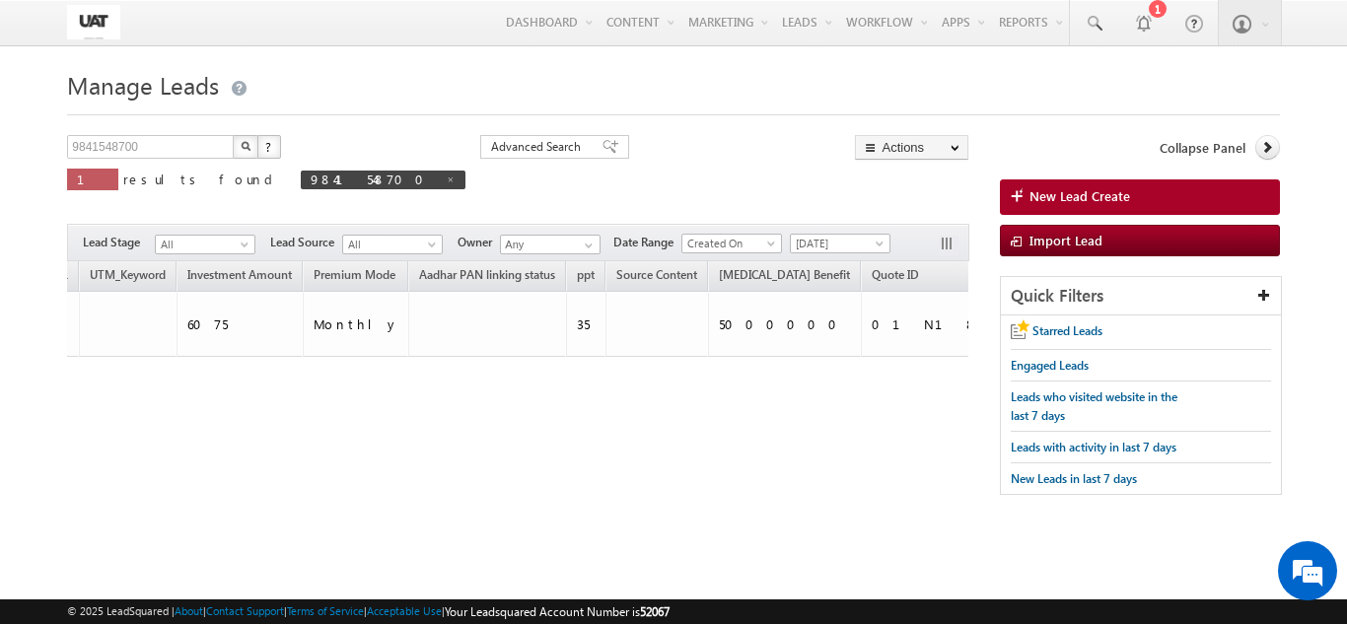
scroll to position [0, 4011]
drag, startPoint x: 841, startPoint y: 458, endPoint x: 761, endPoint y: 470, distance: 80.9
click at [761, 466] on div "Tags × Select at-least one lead to tag... × Close Owner Lead Name DOB" at bounding box center [518, 363] width 902 height 204
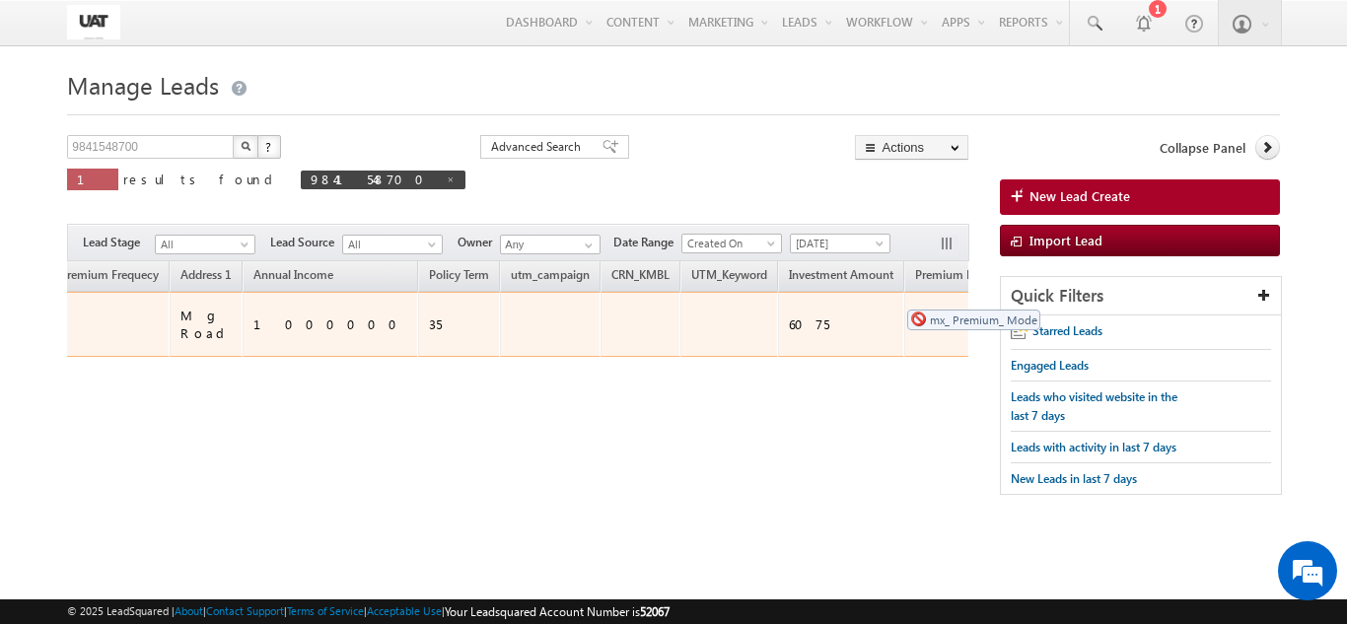
drag, startPoint x: 628, startPoint y: 265, endPoint x: 913, endPoint y: 293, distance: 286.4
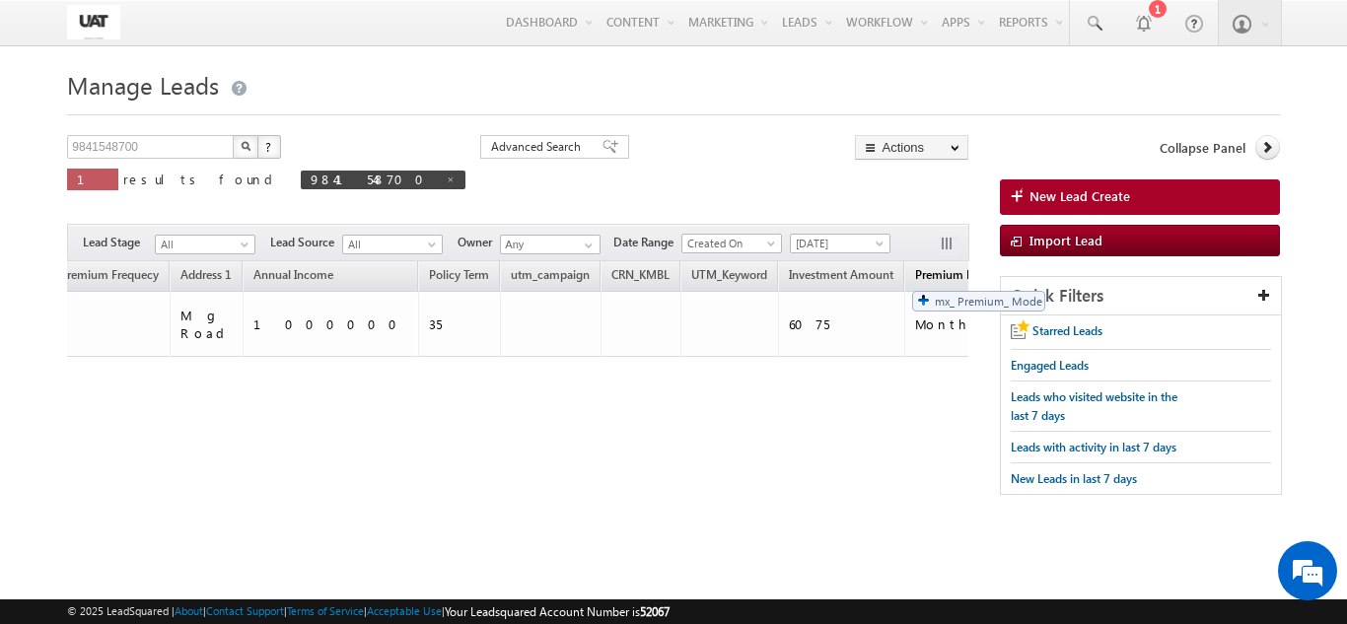
drag, startPoint x: 645, startPoint y: 279, endPoint x: 917, endPoint y: 270, distance: 272.4
drag, startPoint x: 847, startPoint y: 278, endPoint x: 619, endPoint y: 281, distance: 227.9
drag, startPoint x: 492, startPoint y: 269, endPoint x: 816, endPoint y: 274, distance: 323.6
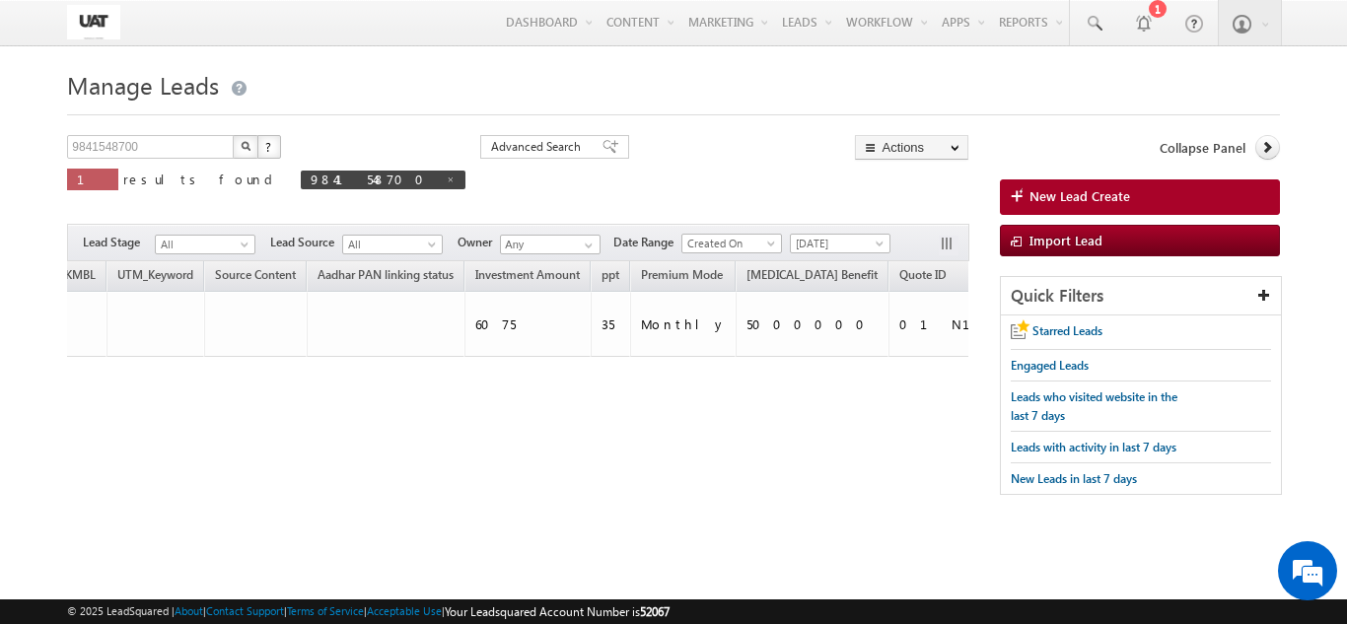
scroll to position [0, 4011]
